Goal: Transaction & Acquisition: Obtain resource

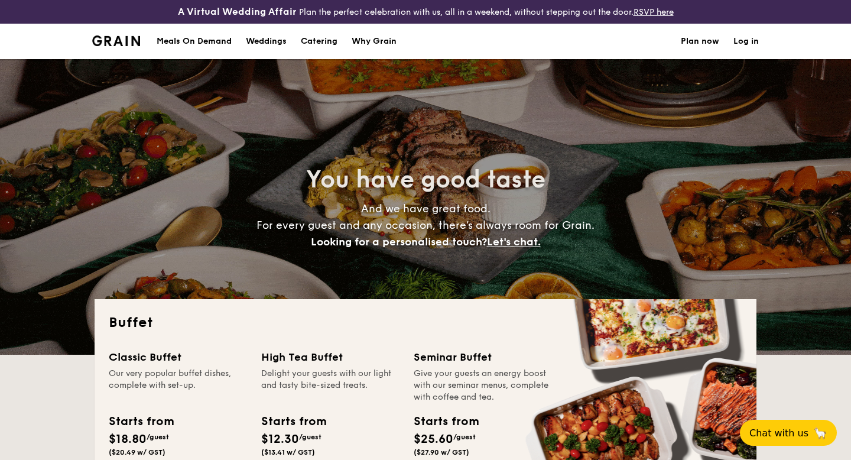
select select
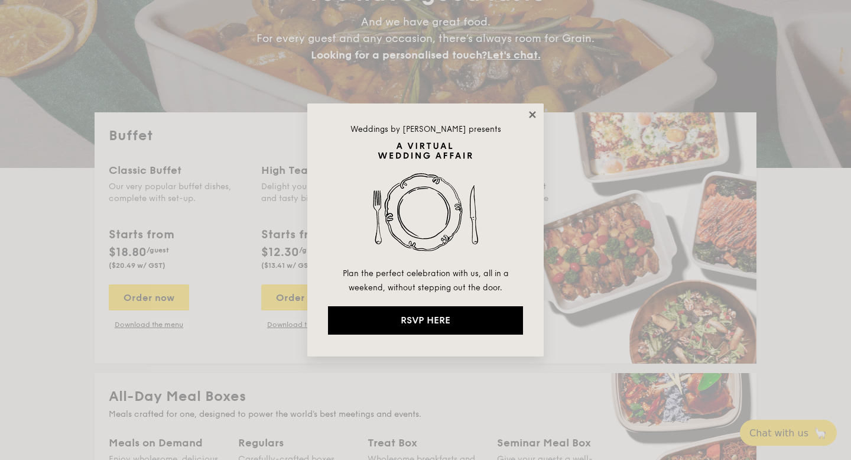
click at [535, 113] on icon at bounding box center [532, 114] width 11 height 11
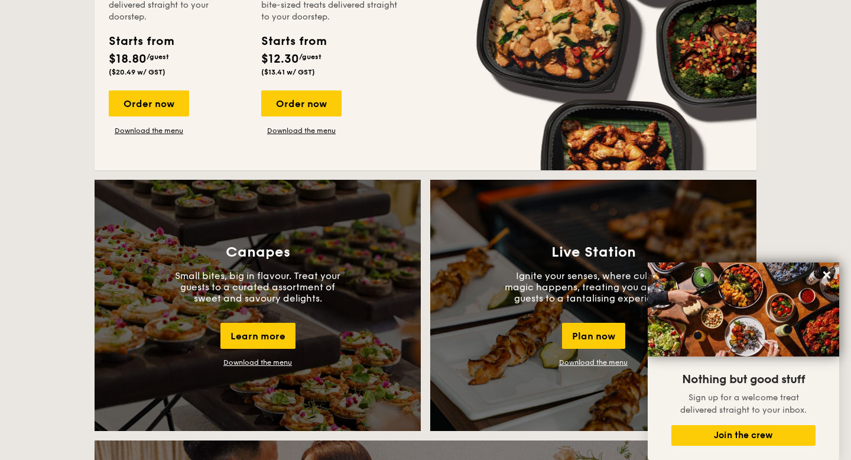
scroll to position [899, 0]
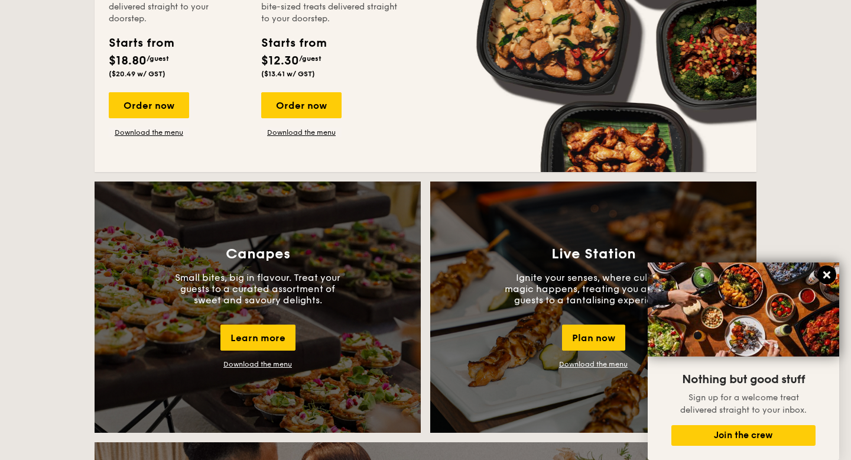
click at [823, 273] on icon at bounding box center [826, 274] width 7 height 7
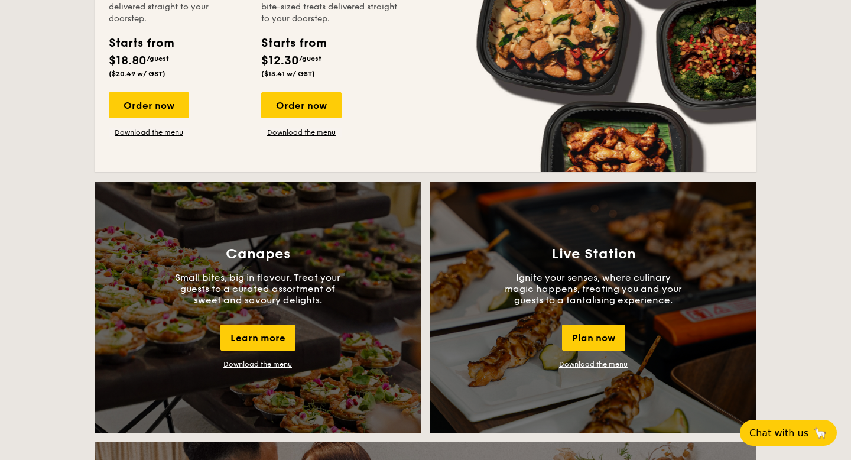
click at [588, 365] on link "Download the menu" at bounding box center [593, 364] width 69 height 8
click at [601, 337] on div "Plan now" at bounding box center [593, 337] width 63 height 26
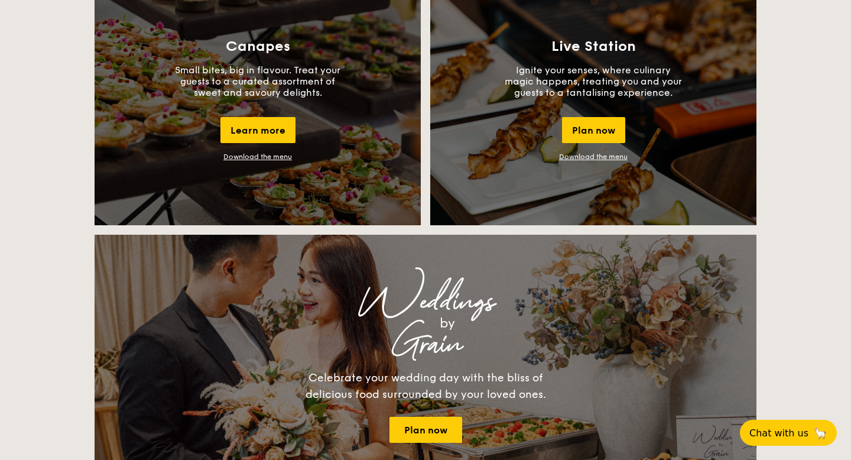
scroll to position [1104, 0]
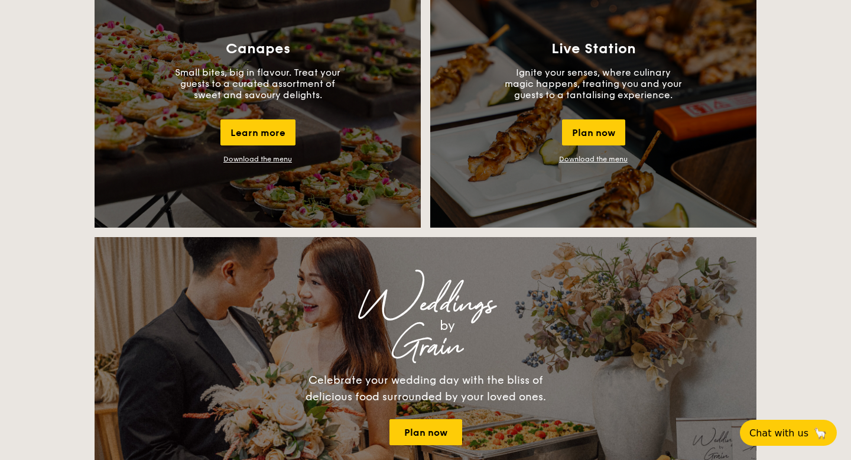
click at [248, 163] on div "Canapes Small bites, big in flavour. Treat your guests to a curated assortment …" at bounding box center [258, 101] width 326 height 251
click at [243, 156] on link "Download the menu" at bounding box center [257, 159] width 69 height 8
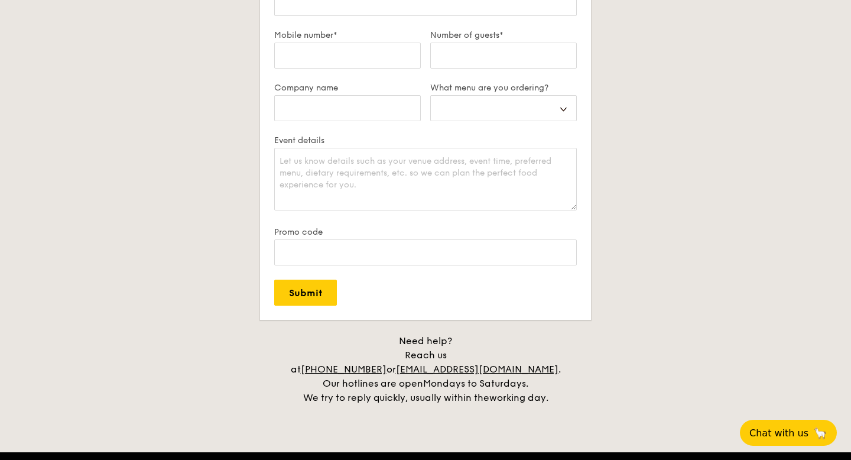
scroll to position [2210, 0]
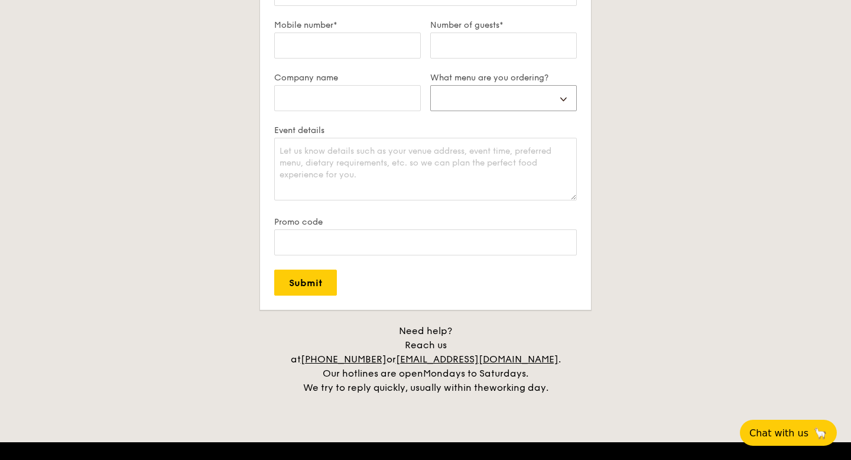
click at [513, 109] on select "Buffet Mini Buffet High Tea Canapés Meal Boxes Wedding" at bounding box center [503, 98] width 146 height 26
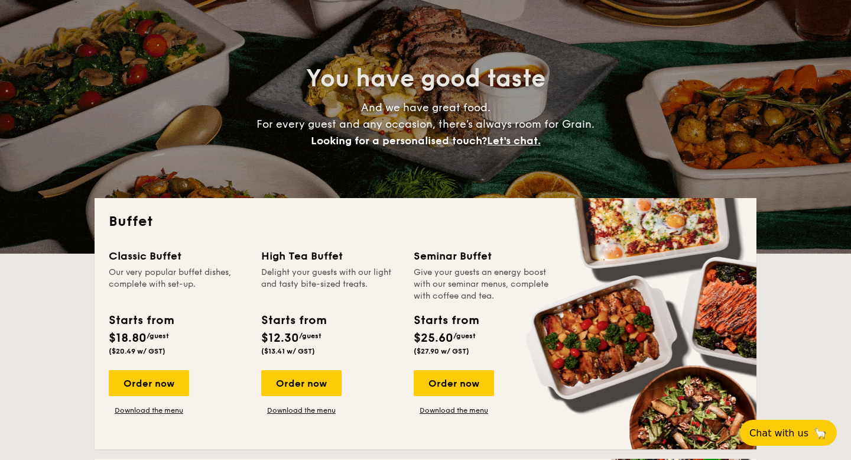
scroll to position [182, 0]
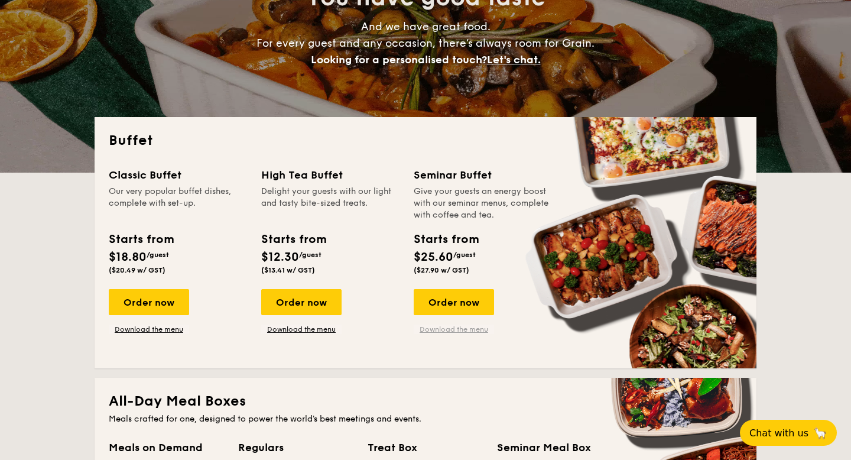
click at [440, 328] on link "Download the menu" at bounding box center [453, 328] width 80 height 9
